Goal: Task Accomplishment & Management: Manage account settings

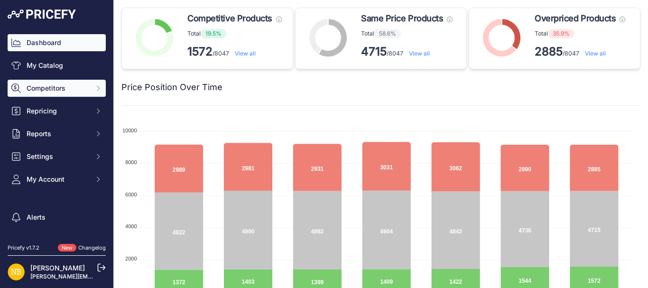
click at [55, 86] on span "Competitors" at bounding box center [58, 87] width 62 height 9
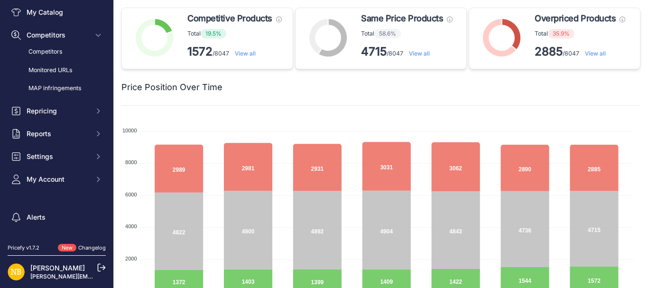
scroll to position [60, 0]
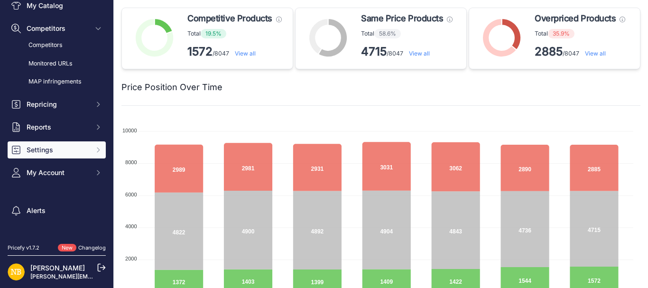
drag, startPoint x: 51, startPoint y: 151, endPoint x: 45, endPoint y: 155, distance: 6.6
click at [45, 155] on button "Settings" at bounding box center [57, 149] width 98 height 17
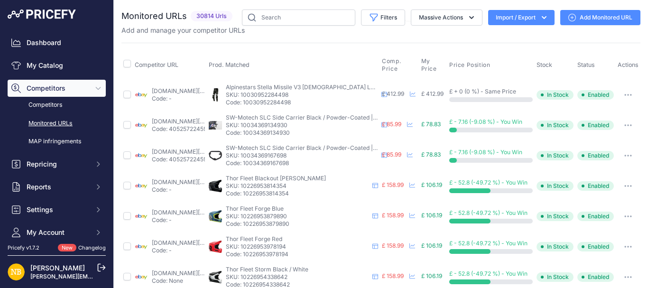
click at [504, 19] on button "Import / Export" at bounding box center [521, 17] width 66 height 15
click at [505, 37] on span "Import" at bounding box center [514, 38] width 18 height 8
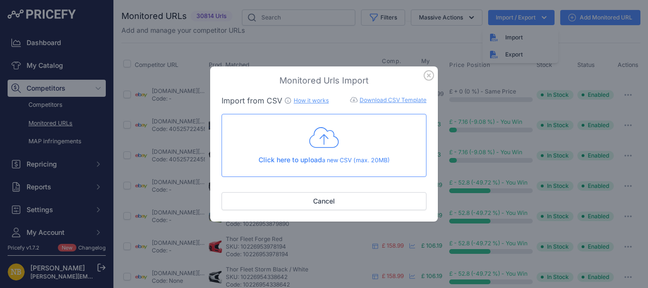
click at [212, 27] on div "Monitored Urls Import Import from CSV How it works Download CSV Template Check …" at bounding box center [324, 144] width 648 height 288
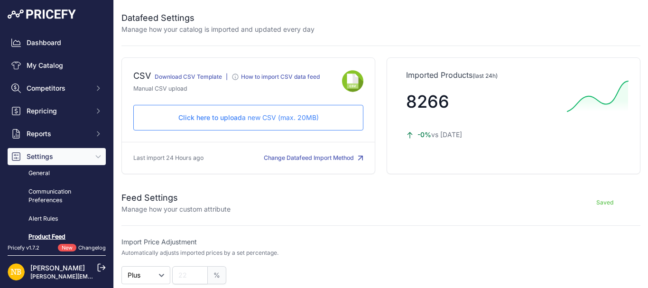
click at [239, 121] on p "Click here to upload a new CSV (max. 20MB)" at bounding box center [248, 117] width 214 height 9
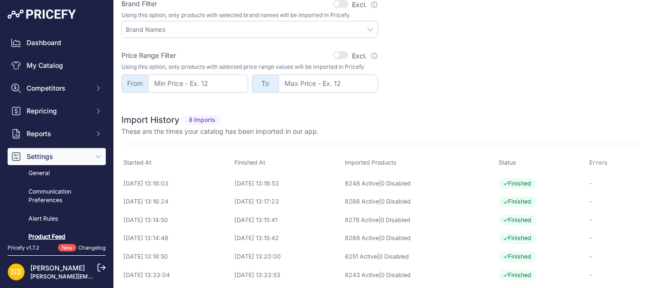
scroll to position [346, 0]
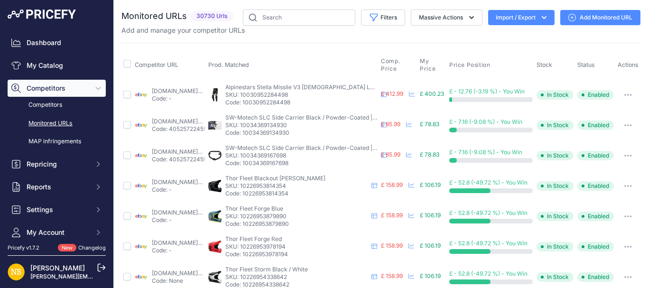
click at [499, 14] on button "Import / Export" at bounding box center [521, 17] width 66 height 15
click at [495, 34] on div "Import" at bounding box center [520, 37] width 76 height 17
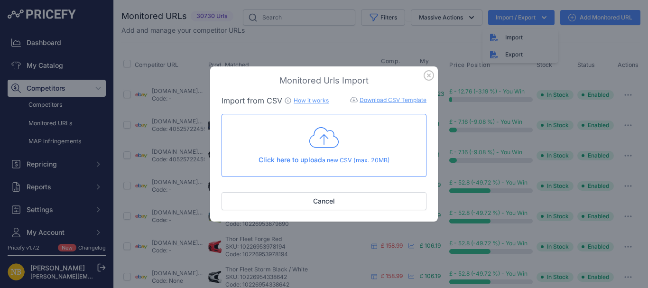
click at [319, 129] on icon at bounding box center [323, 138] width 29 height 24
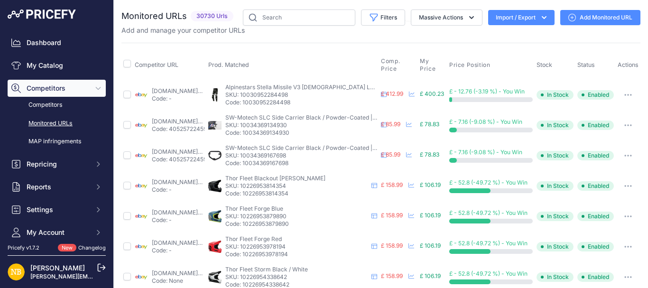
click at [500, 22] on button "Import / Export" at bounding box center [521, 17] width 66 height 15
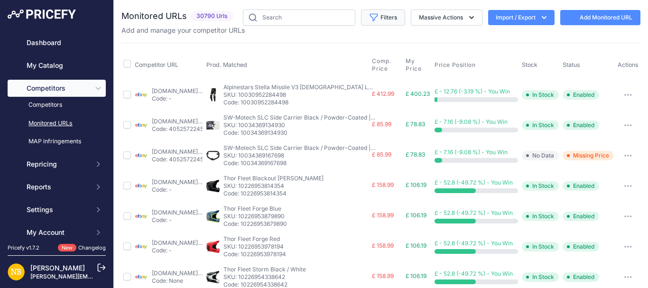
click at [379, 14] on button "Filters" at bounding box center [383, 17] width 44 height 16
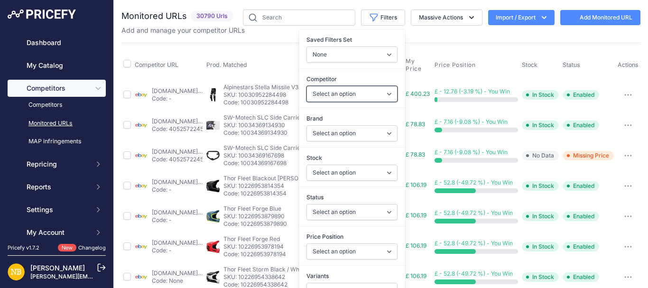
click at [328, 94] on select "Select an option [DOMAIN_NAME] [DOMAIN_NAME] [DOMAIN_NAME] [DOMAIN_NAME] [DOMAI…" at bounding box center [351, 94] width 91 height 16
select select "3972"
click at [306, 86] on select "Select an option [DOMAIN_NAME] [DOMAIN_NAME] [DOMAIN_NAME] [DOMAIN_NAME] [DOMAI…" at bounding box center [351, 94] width 91 height 16
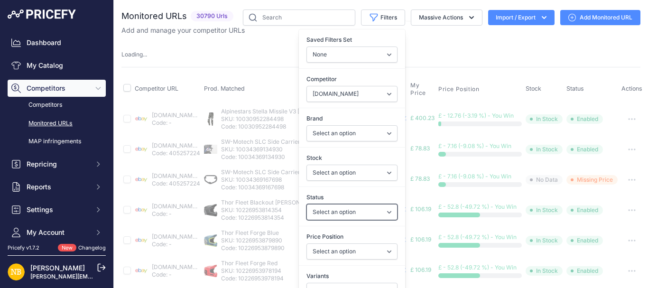
click at [320, 212] on select "Select an option Enabled Disabled In progress Scraping Failed Not Found Missing…" at bounding box center [351, 212] width 91 height 16
select select "2"
click at [306, 204] on select "Select an option Enabled Disabled In progress Scraping Failed Not Found Missing…" at bounding box center [351, 212] width 91 height 16
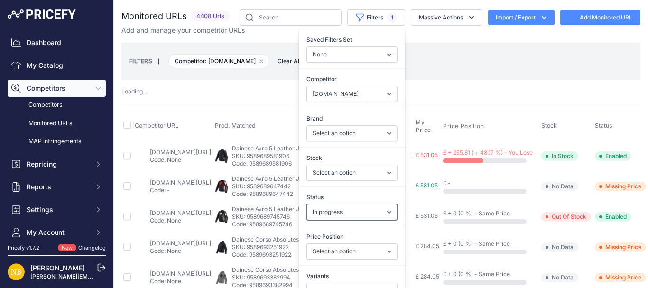
select select "3972"
select select
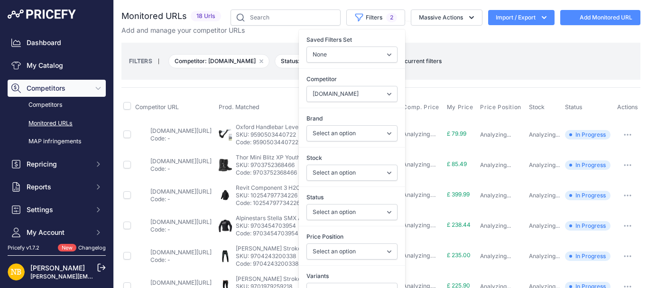
select select "2"
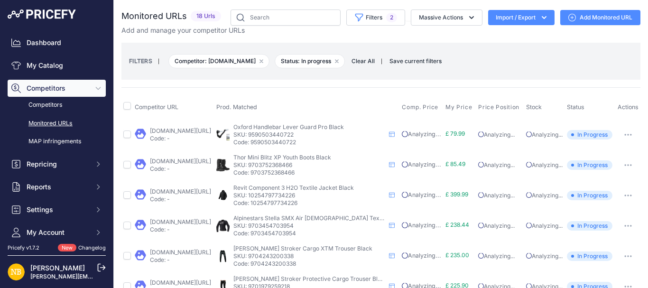
click at [214, 95] on th "Competitor URL" at bounding box center [174, 107] width 82 height 24
